Goal: Navigation & Orientation: Understand site structure

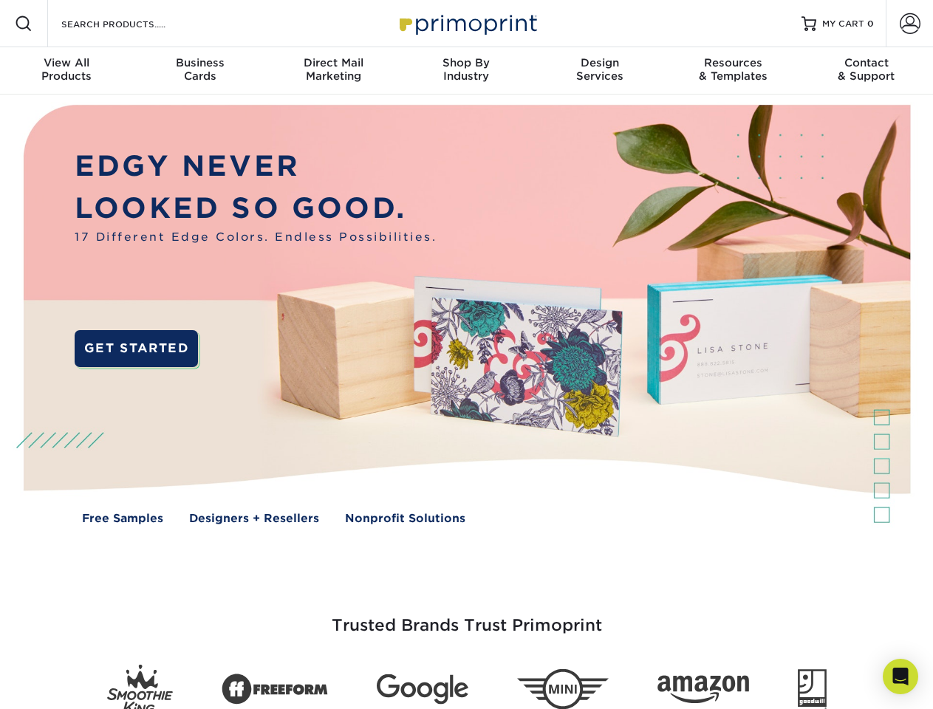
click at [466, 354] on img at bounding box center [465, 326] width 923 height 462
click at [24, 24] on span at bounding box center [24, 24] width 18 height 18
click at [909, 24] on span at bounding box center [909, 23] width 21 height 21
click at [66, 71] on div "View All Products" at bounding box center [66, 69] width 133 height 27
click at [199, 71] on div "Business Cards" at bounding box center [199, 69] width 133 height 27
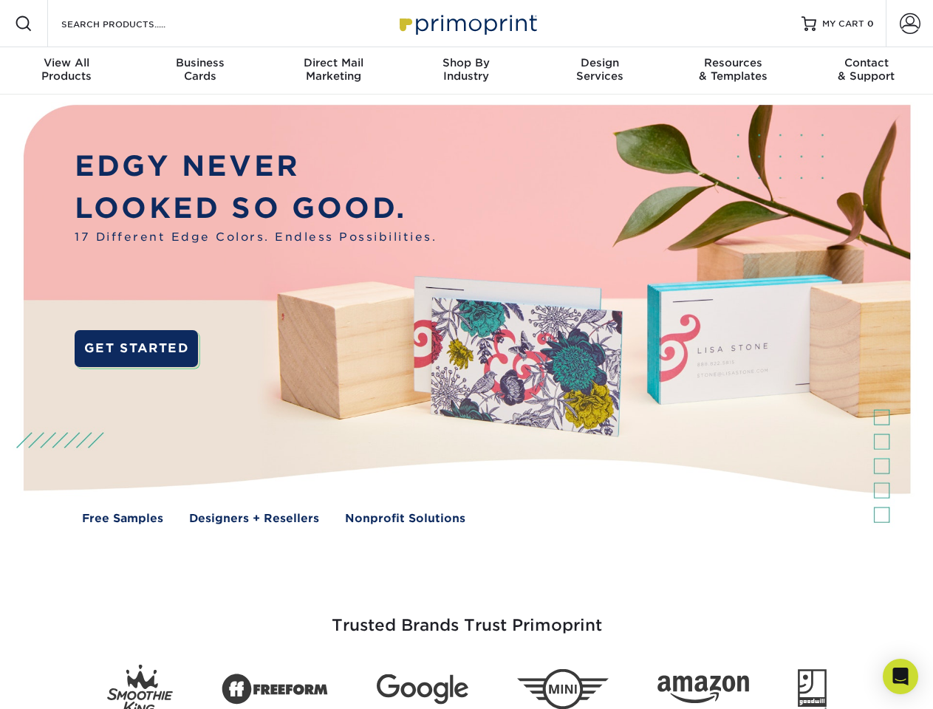
click at [333, 71] on div "Direct Mail Marketing" at bounding box center [333, 69] width 133 height 27
click at [466, 71] on div "Shop By Industry" at bounding box center [466, 69] width 133 height 27
click at [600, 71] on div "Design Services" at bounding box center [599, 69] width 133 height 27
click at [733, 71] on div "Resources & Templates" at bounding box center [732, 69] width 133 height 27
click at [866, 71] on div "Contact & Support" at bounding box center [866, 69] width 133 height 27
